Goal: Task Accomplishment & Management: Complete application form

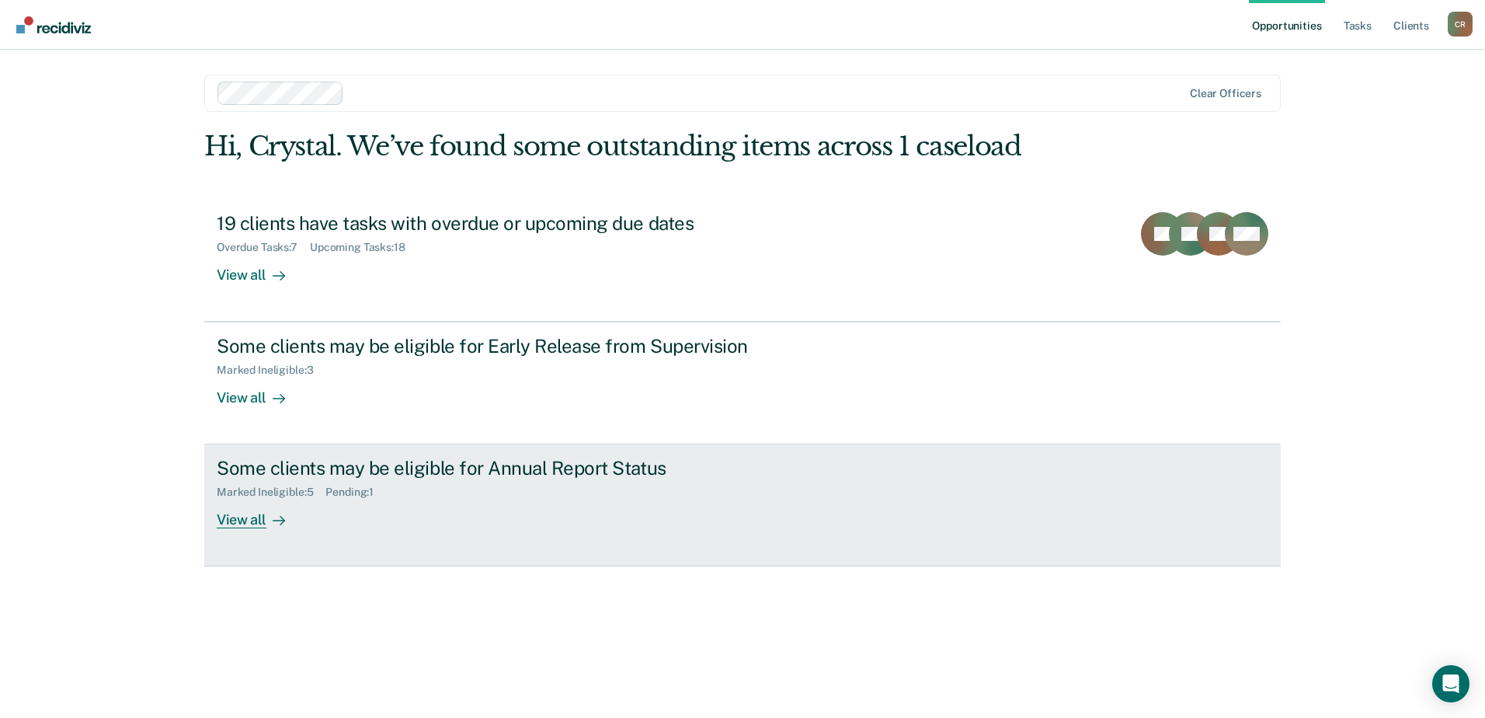
click at [266, 520] on div at bounding box center [275, 520] width 19 height 18
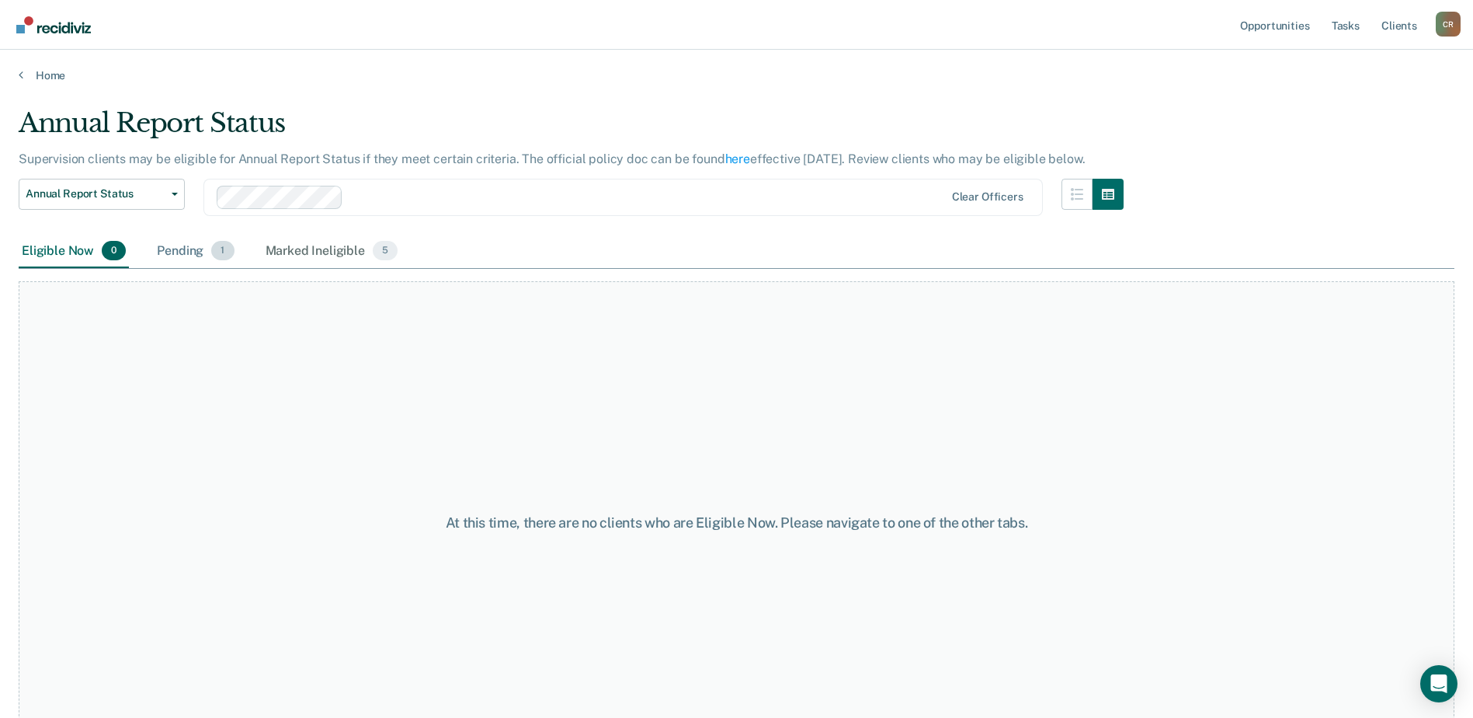
click at [193, 257] on div "Pending 1" at bounding box center [195, 252] width 83 height 34
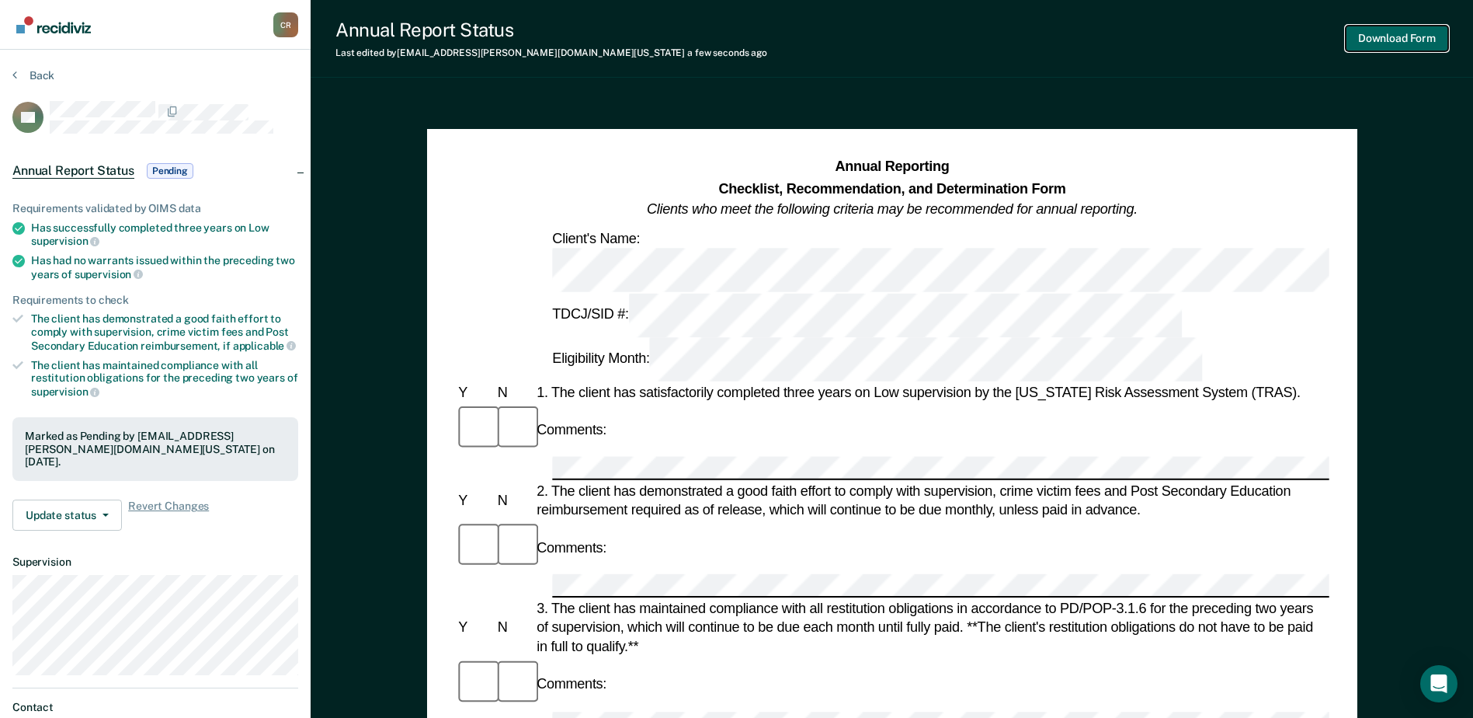
click at [1369, 48] on button "Download Form" at bounding box center [1397, 39] width 103 height 26
